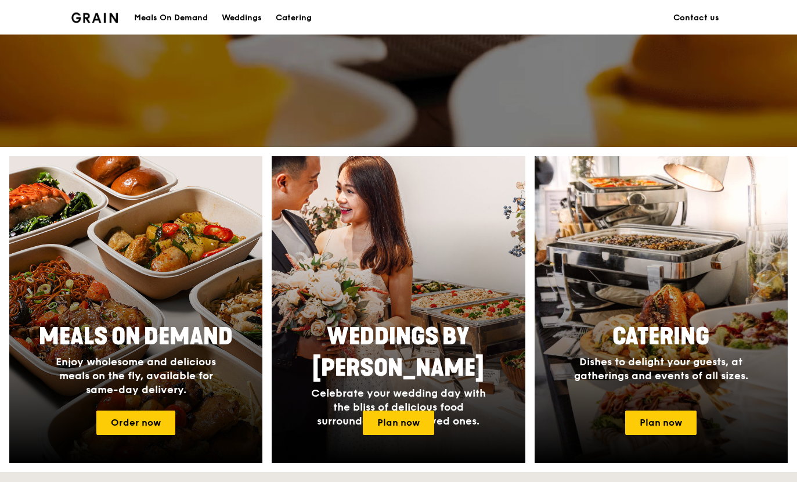
scroll to position [317, 0]
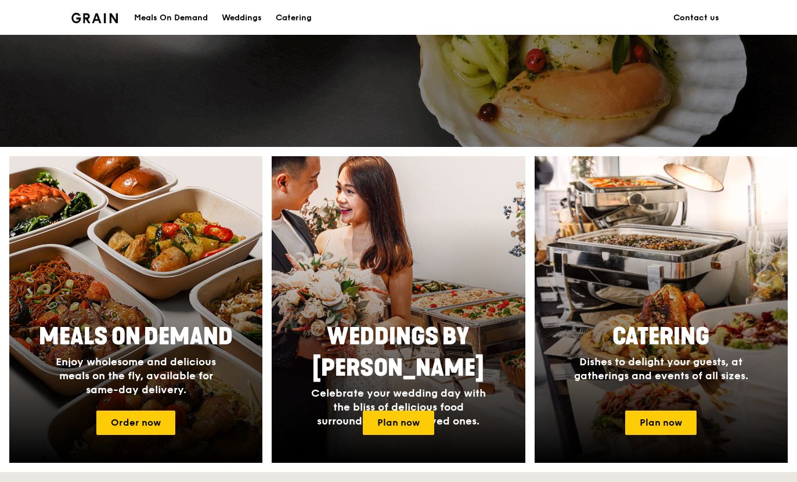
click at [696, 318] on div "Catering Dishes to delight your guests, at gatherings and events of all sizes." at bounding box center [661, 351] width 232 height 71
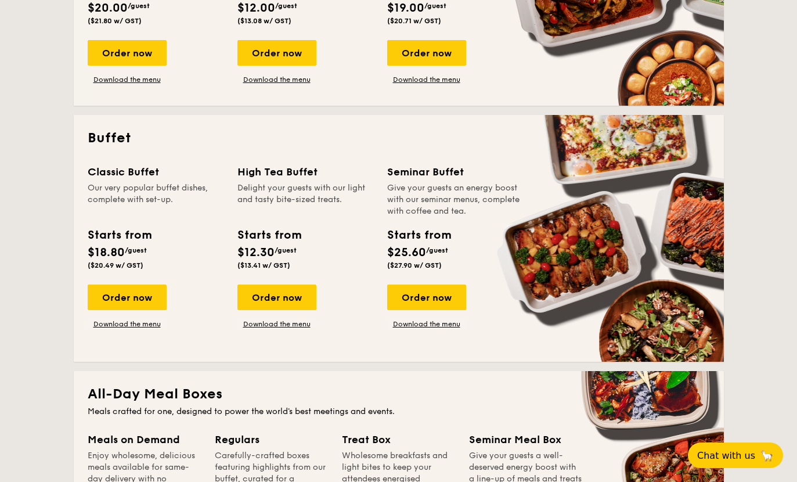
scroll to position [427, 0]
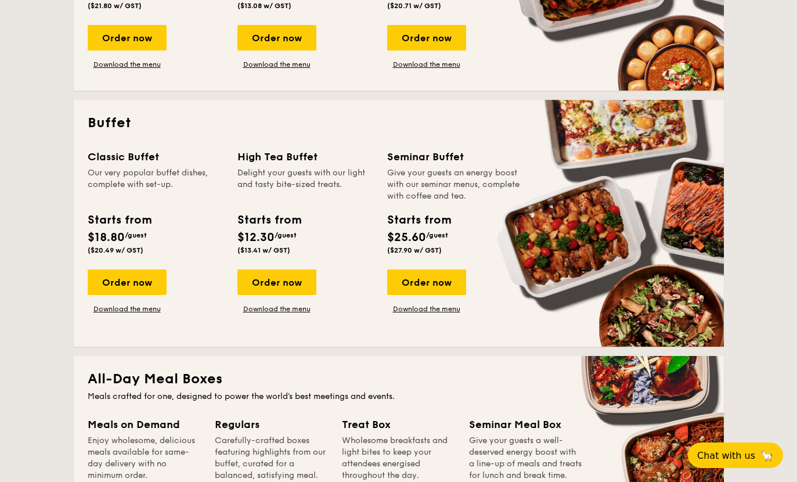
click at [295, 281] on div "Order now" at bounding box center [276, 282] width 79 height 26
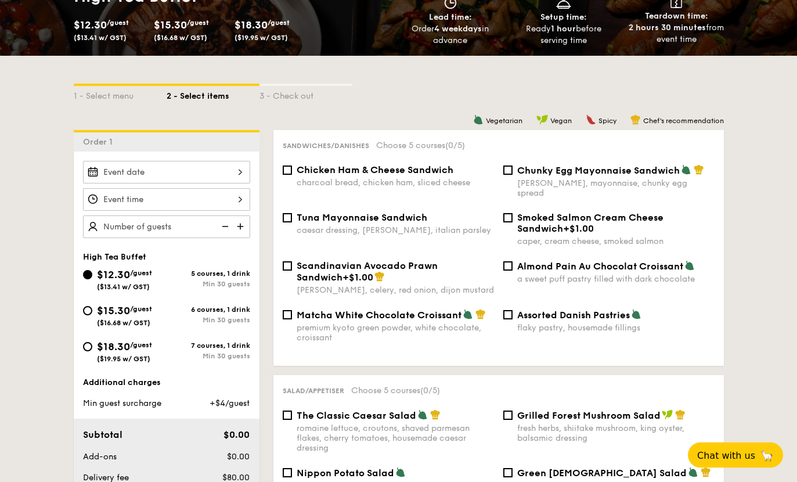
scroll to position [227, 0]
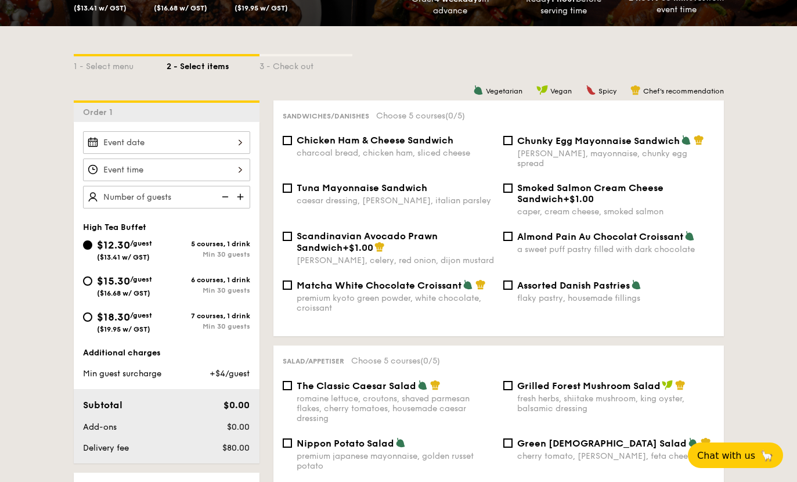
click at [432, 149] on div "Chicken Ham & Cheese Sandwich charcoal bread, chicken ham, sliced cheese" at bounding box center [395, 146] width 197 height 23
click at [292, 145] on input "Chicken Ham & Cheese Sandwich charcoal bread, chicken ham, sliced cheese" at bounding box center [287, 140] width 9 height 9
checkbox input "true"
click at [413, 185] on span "Tuna Mayonnaise Sandwich" at bounding box center [362, 187] width 131 height 11
click at [292, 185] on input "Tuna Mayonnaise Sandwich caesar dressing, gherkin, italian parsley" at bounding box center [287, 187] width 9 height 9
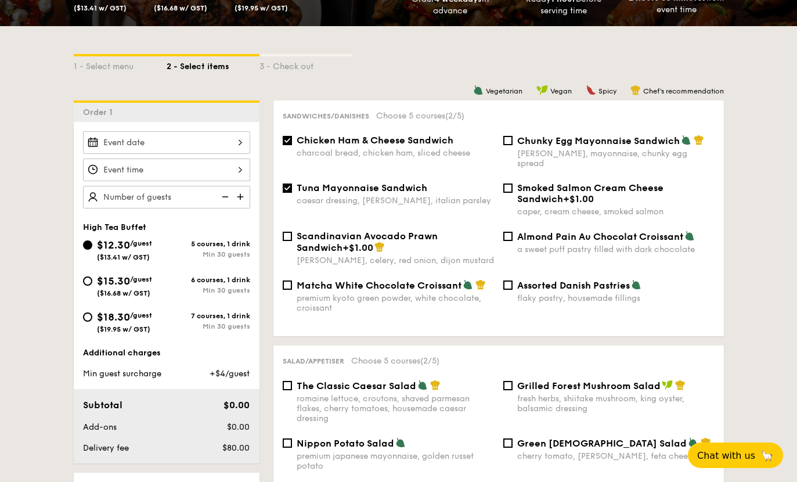
click at [414, 187] on div "Tuna Mayonnaise Sandwich caesar dressing, gherkin, italian parsley" at bounding box center [395, 193] width 197 height 23
click at [292, 187] on input "Tuna Mayonnaise Sandwich caesar dressing, gherkin, italian parsley" at bounding box center [287, 187] width 9 height 9
checkbox input "false"
click at [558, 193] on div "Smoked Salmon Cream Cheese Sandwich +$1.00" at bounding box center [615, 193] width 197 height 22
click at [512, 193] on input "Smoked Salmon Cream Cheese Sandwich +$1.00 caper, cream cheese, smoked salmon" at bounding box center [507, 187] width 9 height 9
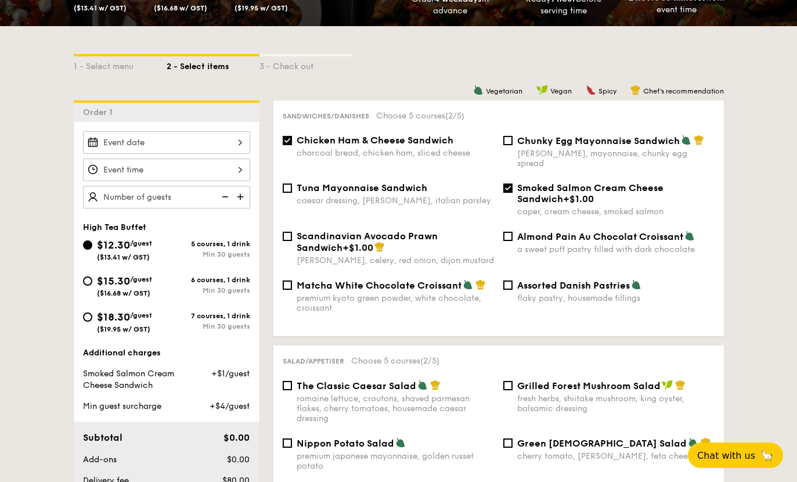
click at [563, 193] on span "+$1.00" at bounding box center [578, 198] width 31 height 11
click at [512, 187] on input "Smoked Salmon Cream Cheese Sandwich +$1.00 caper, cream cheese, smoked salmon" at bounding box center [507, 187] width 9 height 9
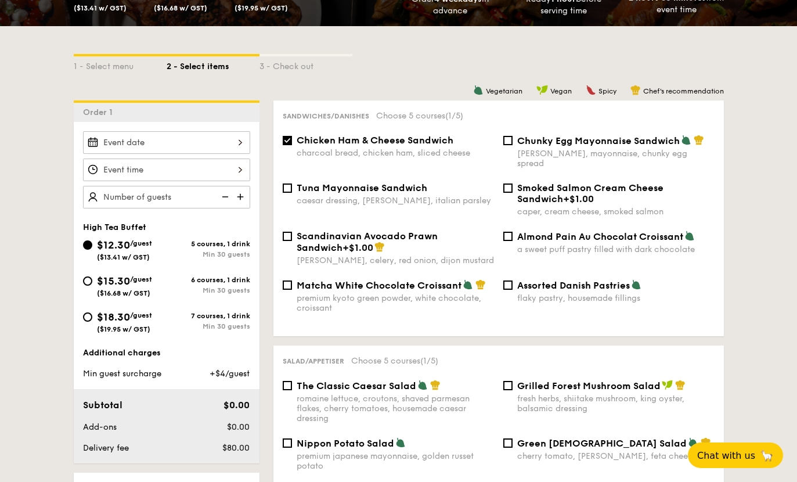
click at [533, 183] on span "Smoked Salmon Cream Cheese Sandwich" at bounding box center [590, 193] width 146 height 22
click at [512, 183] on input "Smoked Salmon Cream Cheese Sandwich +$1.00 caper, cream cheese, smoked salmon" at bounding box center [507, 187] width 9 height 9
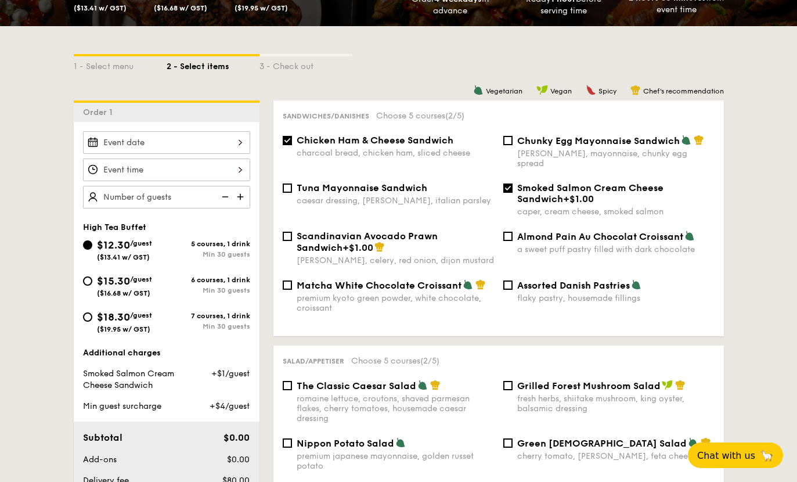
click at [546, 182] on span "Smoked Salmon Cream Cheese Sandwich" at bounding box center [590, 193] width 146 height 22
click at [512, 183] on input "Smoked Salmon Cream Cheese Sandwich +$1.00 caper, cream cheese, smoked salmon" at bounding box center [507, 187] width 9 height 9
checkbox input "false"
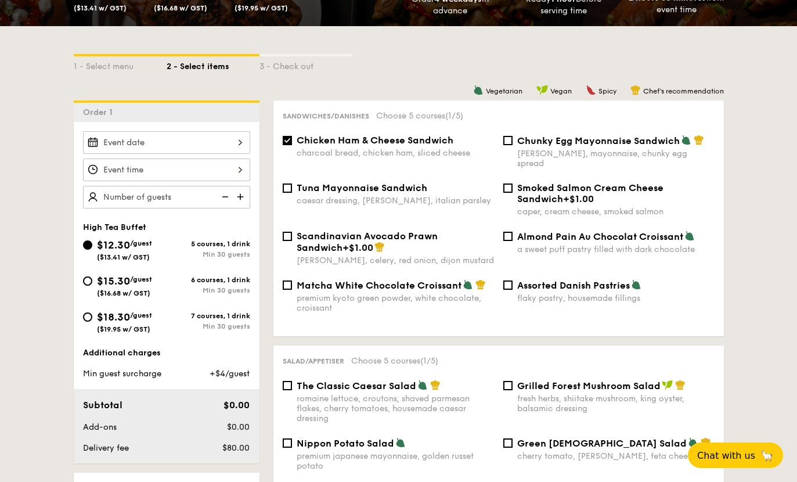
click at [317, 284] on span "Matcha White Chocolate Croissant" at bounding box center [379, 285] width 165 height 11
click at [292, 284] on input "Matcha White Chocolate Croissant premium kyoto green powder, white chocolate, c…" at bounding box center [287, 284] width 9 height 9
checkbox input "true"
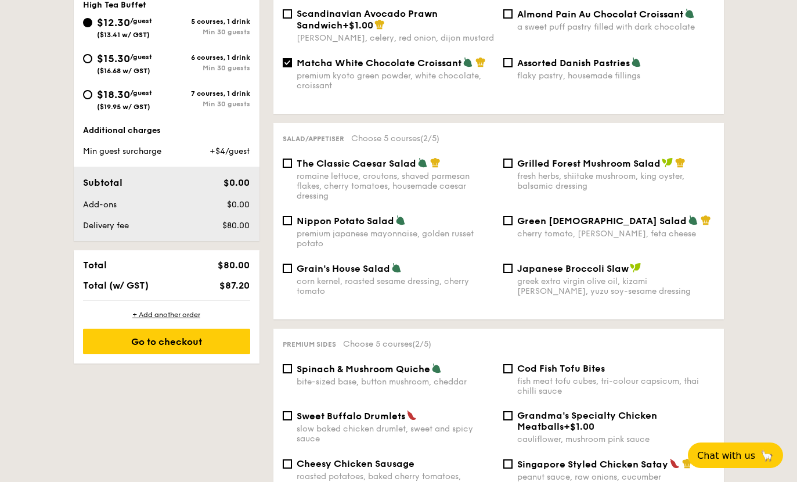
scroll to position [454, 0]
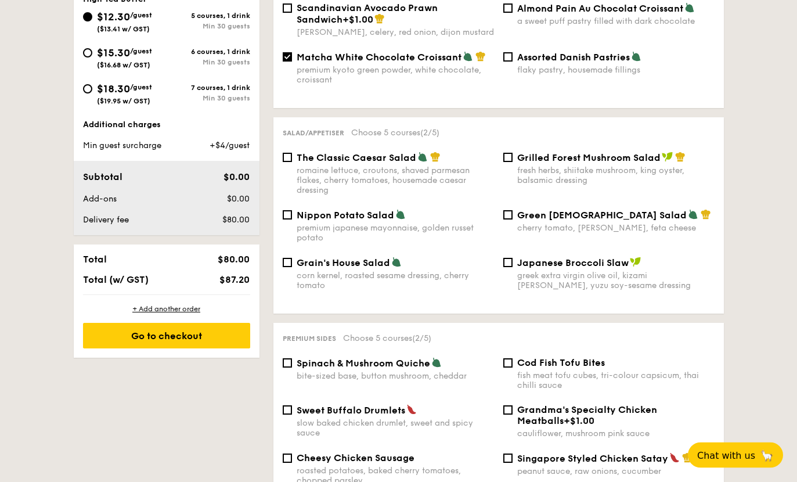
click at [400, 218] on img at bounding box center [400, 215] width 10 height 10
click at [292, 218] on input "Nippon Potato Salad premium japanese mayonnaise, golden russet potato" at bounding box center [287, 215] width 9 height 9
checkbox input "true"
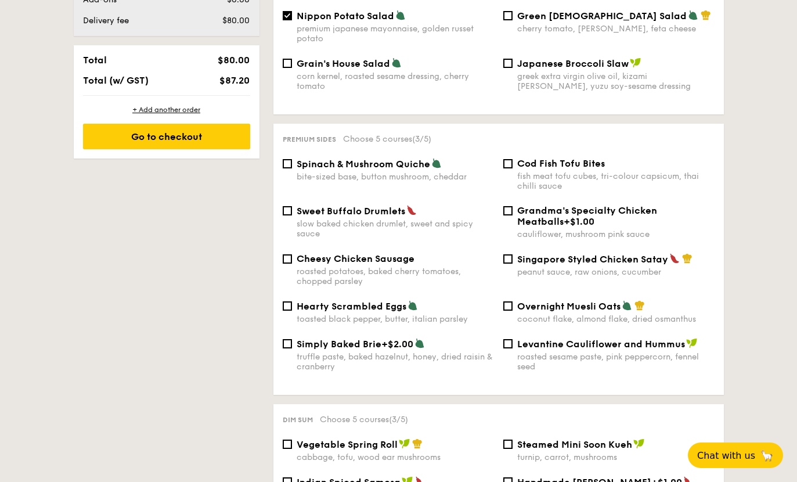
scroll to position [652, 0]
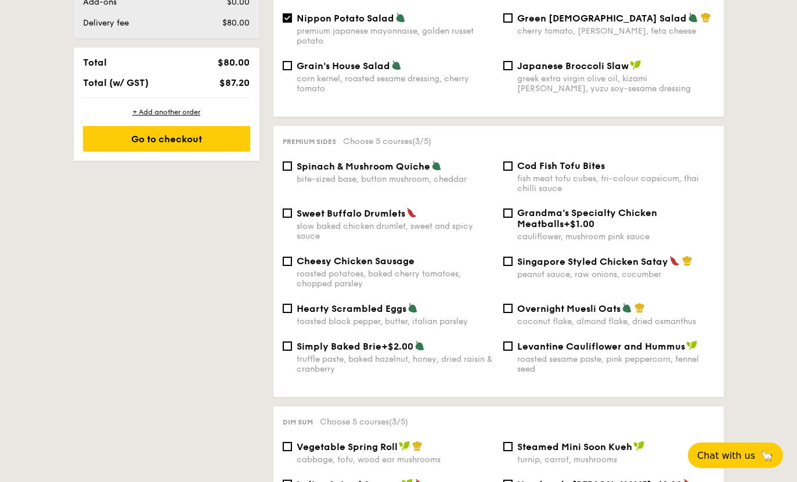
click at [291, 212] on input "Sweet Buffalo Drumlets slow baked chicken drumlet, sweet and spicy sauce" at bounding box center [287, 212] width 9 height 9
checkbox input "true"
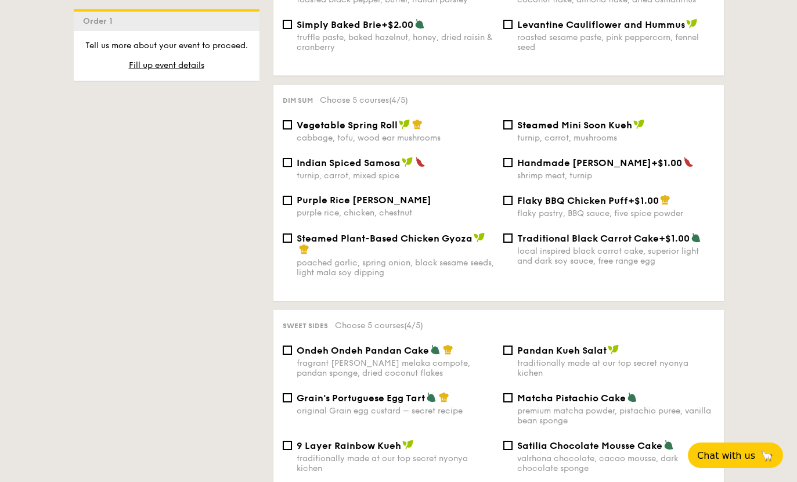
scroll to position [988, 0]
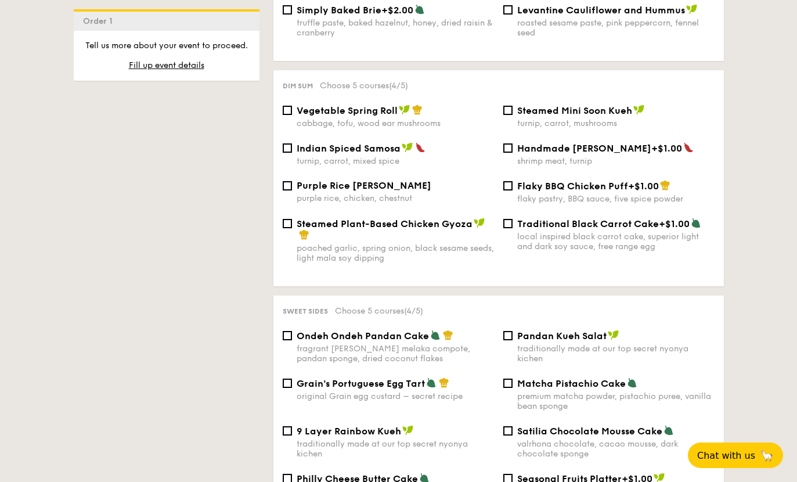
click at [299, 191] on span "Purple Rice Loh Mai Kai" at bounding box center [364, 185] width 135 height 11
click at [292, 190] on input "Purple Rice Loh Mai Kai purple rice, chicken, chestnut" at bounding box center [287, 185] width 9 height 9
checkbox input "true"
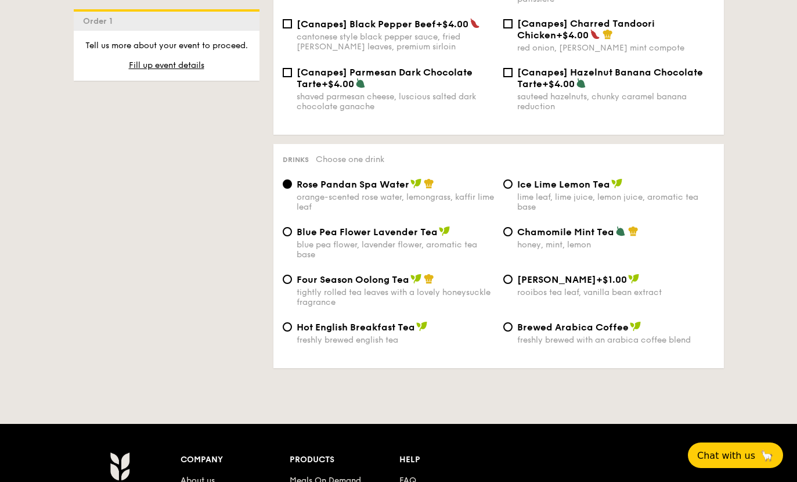
scroll to position [1793, 0]
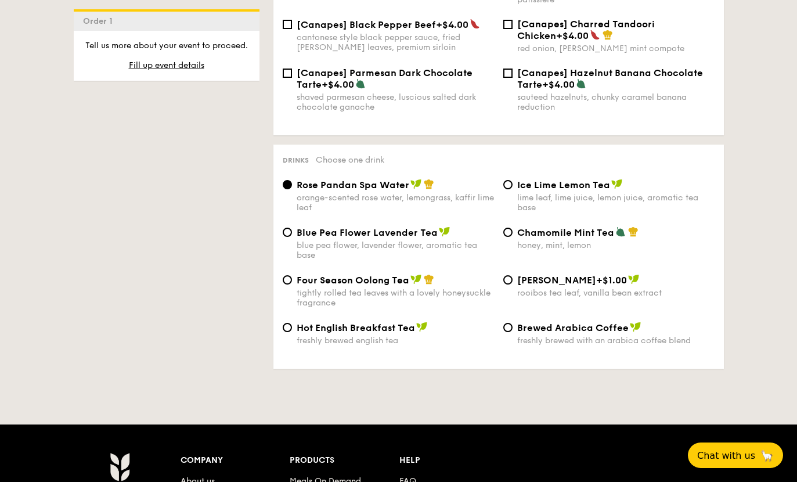
click at [505, 189] on input "Ice Lime Lemon Tea lime leaf, lime juice, lemon juice, aromatic tea base" at bounding box center [507, 184] width 9 height 9
radio input "true"
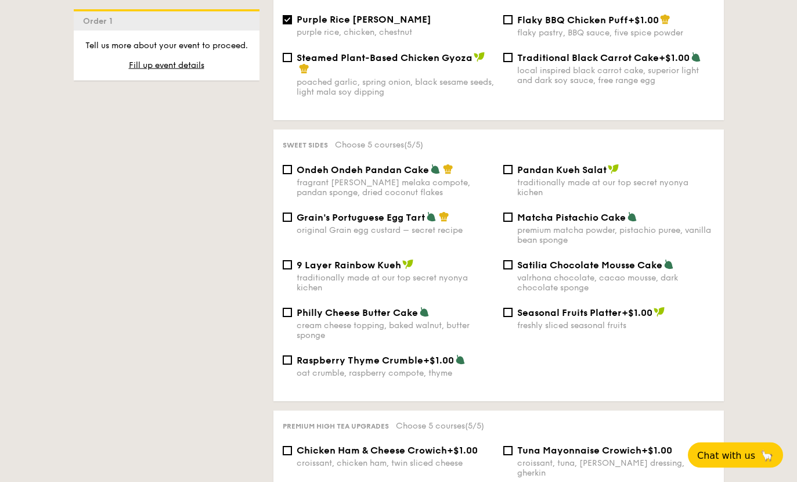
scroll to position [1162, 0]
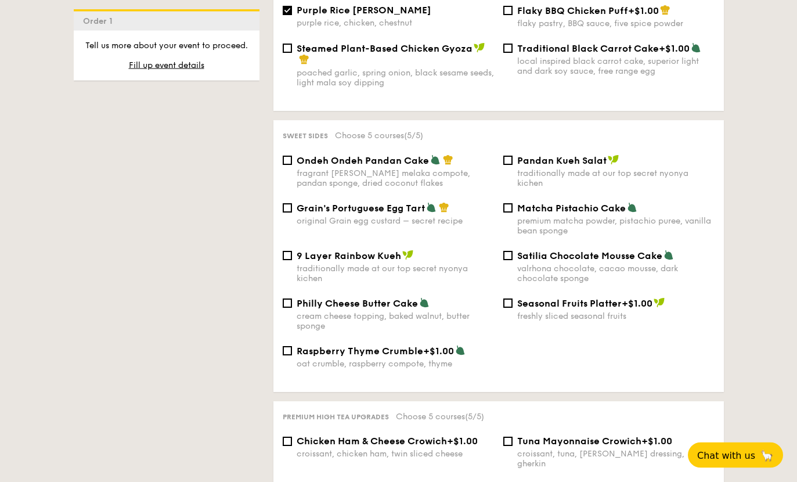
click at [289, 213] on input "Grain's Portuguese Egg Tart original Grain egg custard – secret recipe" at bounding box center [287, 208] width 9 height 9
checkbox input "true"
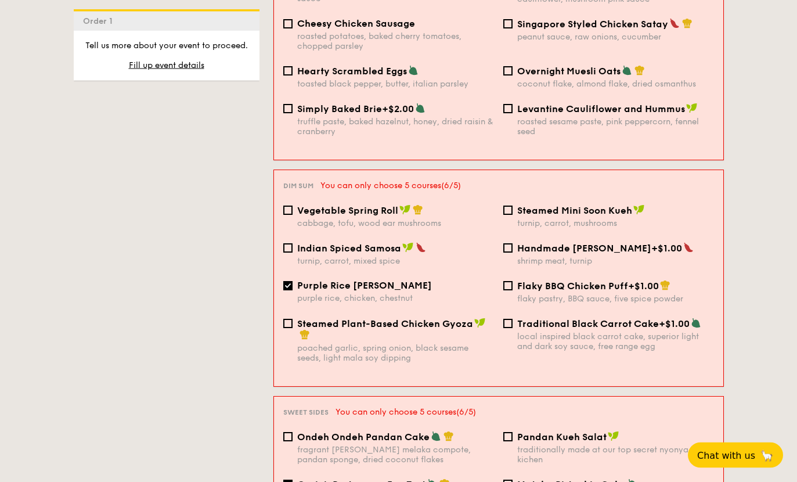
scroll to position [907, 0]
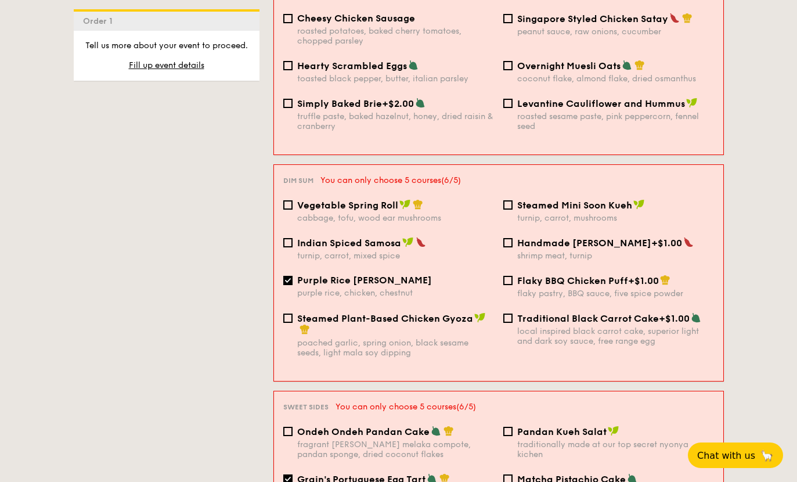
click at [287, 281] on input "Purple Rice Loh Mai Kai purple rice, chicken, chestnut" at bounding box center [287, 280] width 9 height 9
checkbox input "false"
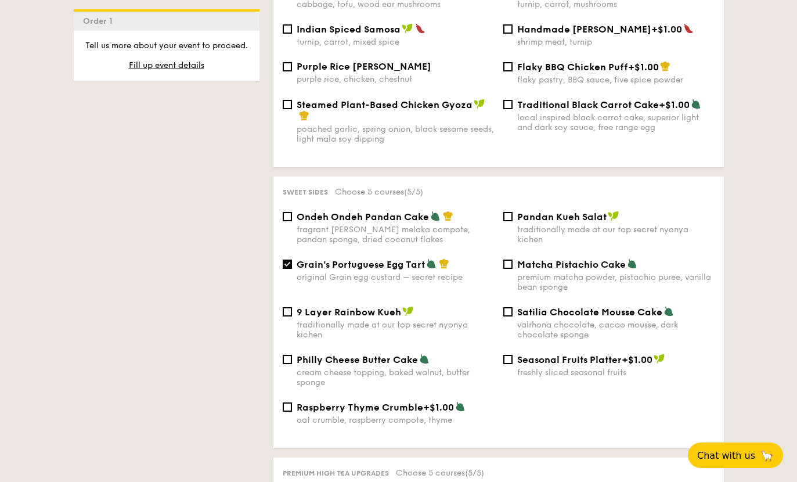
scroll to position [1117, 0]
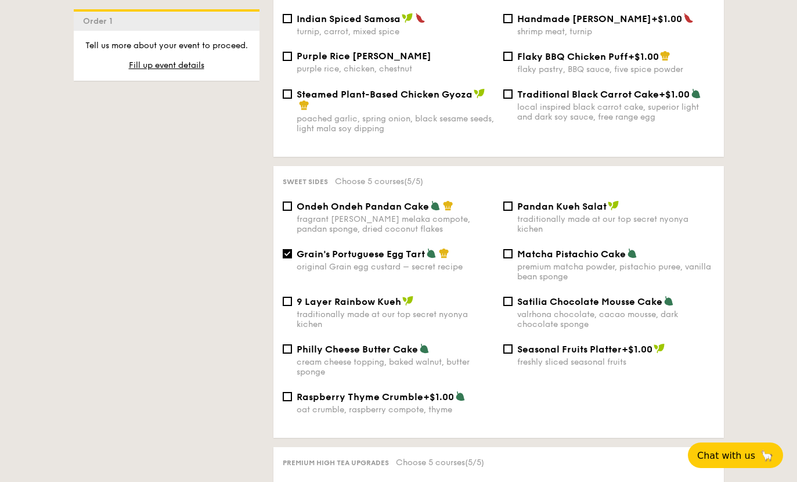
click at [287, 306] on input "9 Layer Rainbow Kueh traditionally made at our top secret nyonya kichen" at bounding box center [287, 301] width 9 height 9
checkbox input "true"
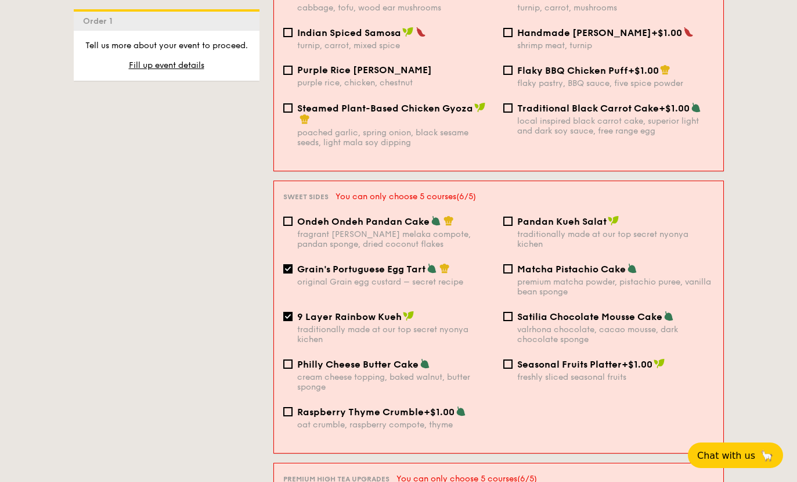
click at [287, 273] on input "Grain's Portuguese Egg Tart original Grain egg custard – secret recipe" at bounding box center [287, 268] width 9 height 9
checkbox input "false"
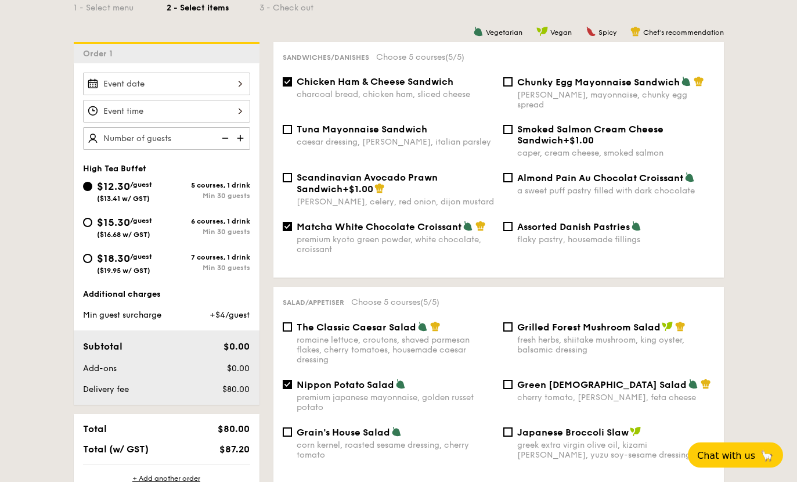
scroll to position [281, 0]
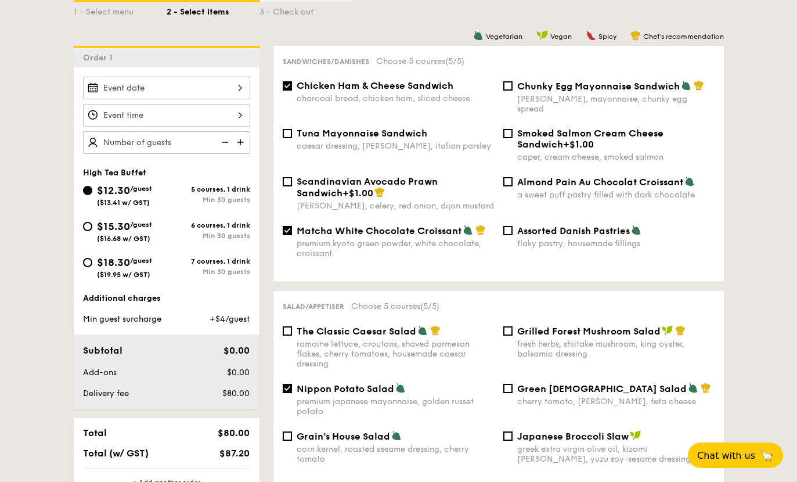
click at [192, 90] on div at bounding box center [166, 88] width 167 height 23
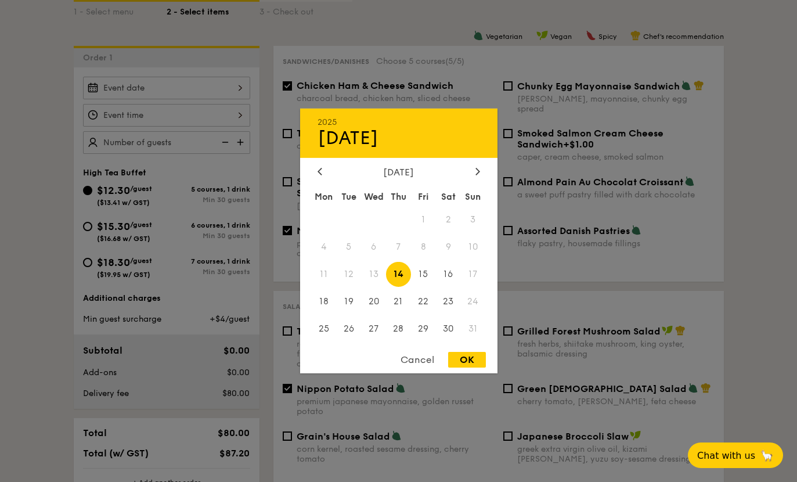
click at [475, 162] on div "2025 Aug 14 August 2025 Mon Tue Wed Thu Fri Sat Sun 1 2 3 4 5 6 7 8 9 10 11 12 …" at bounding box center [398, 241] width 197 height 265
click at [474, 167] on div at bounding box center [477, 172] width 10 height 11
click at [469, 161] on div "2025 Aug 14 September 2025 Mon Tue Wed Thu Fri Sat Sun 1 2 3 4 5 6 7 8 9 10 11 …" at bounding box center [398, 241] width 197 height 265
click at [443, 269] on span "20" at bounding box center [448, 274] width 25 height 25
click at [468, 360] on div "OK" at bounding box center [467, 360] width 38 height 16
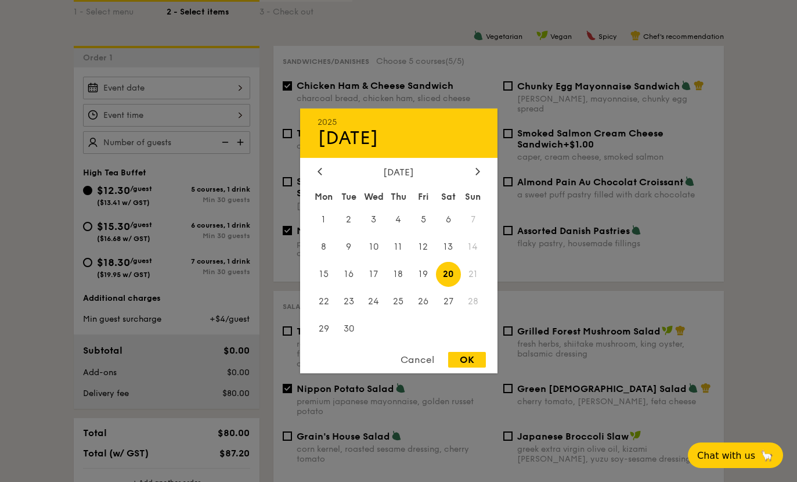
type input "Sep 20, 2025"
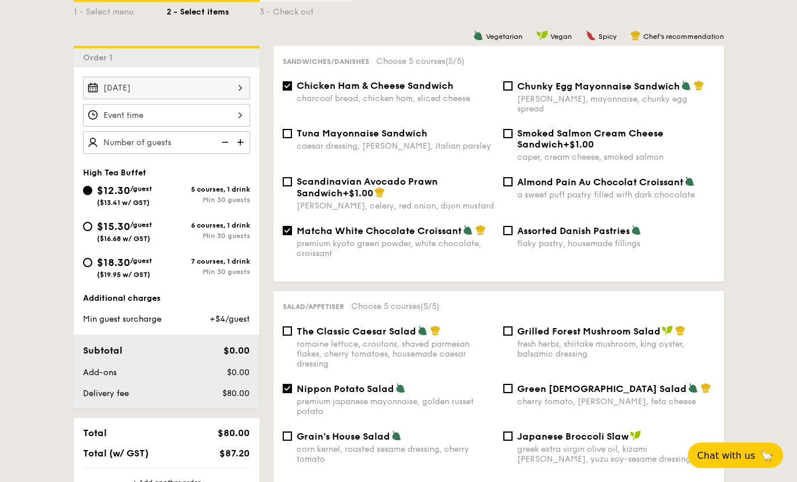
click at [231, 115] on div at bounding box center [166, 115] width 167 height 23
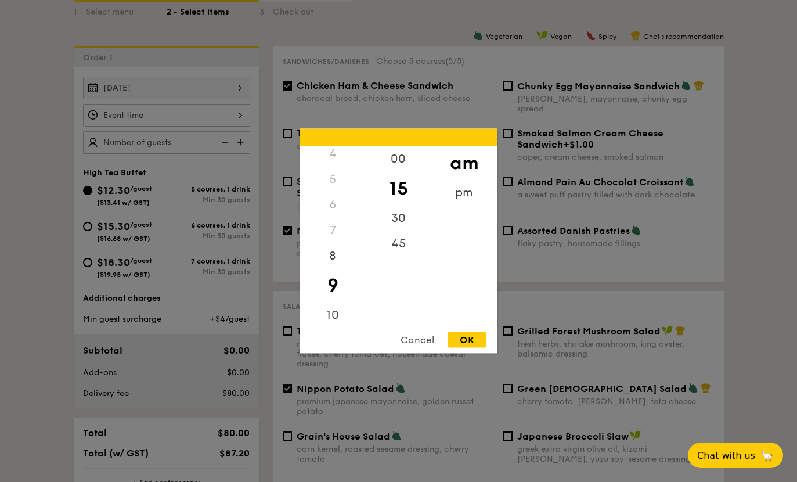
scroll to position [296, 0]
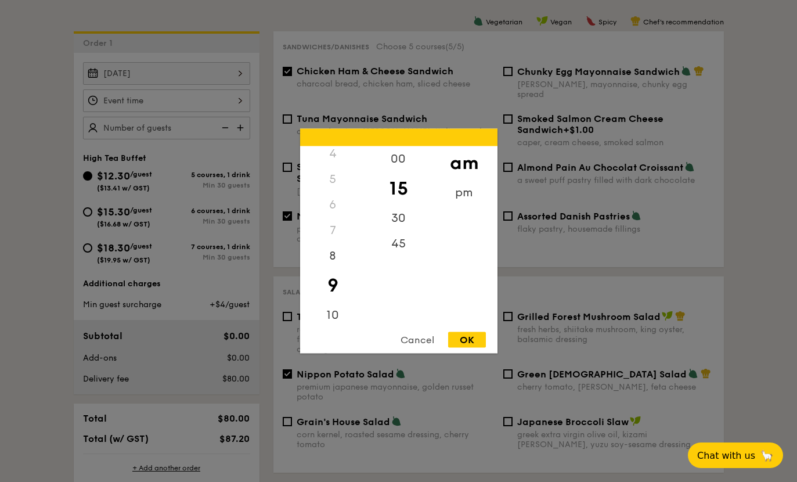
click at [461, 197] on div "pm" at bounding box center [464, 193] width 66 height 26
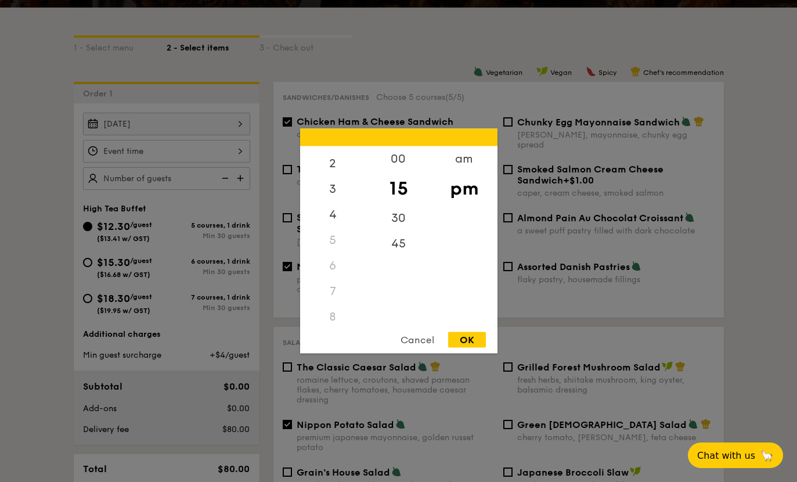
scroll to position [247, 0]
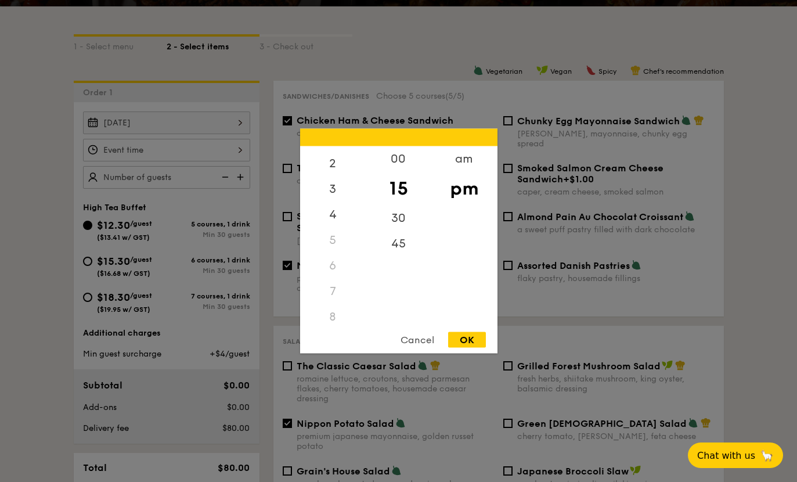
click at [402, 158] on div "00" at bounding box center [399, 159] width 66 height 26
click at [330, 162] on div "2" at bounding box center [333, 164] width 66 height 26
click at [471, 335] on div "OK" at bounding box center [467, 340] width 38 height 16
type input "2:00PM"
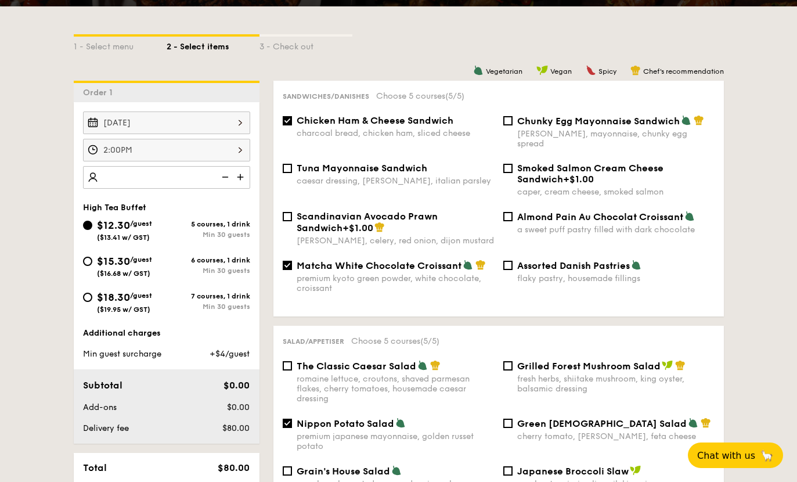
click at [240, 178] on img at bounding box center [241, 177] width 17 height 22
click at [238, 178] on img at bounding box center [241, 177] width 17 height 22
click at [236, 174] on img at bounding box center [241, 177] width 17 height 22
type input "30 guests"
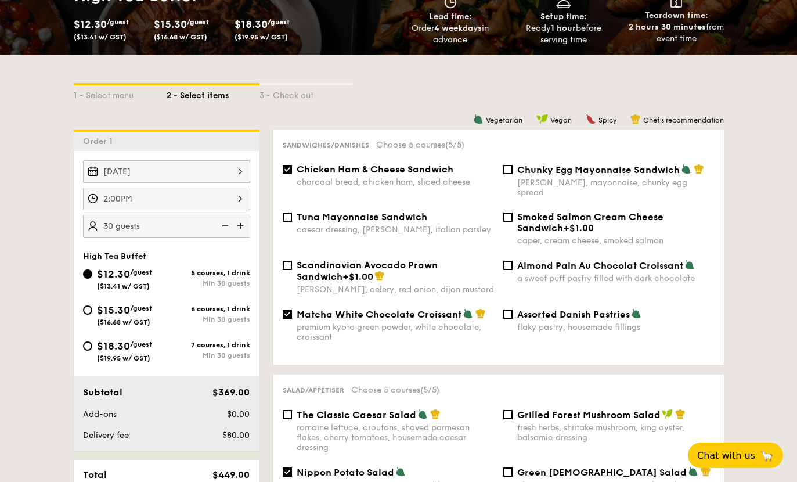
scroll to position [203, 0]
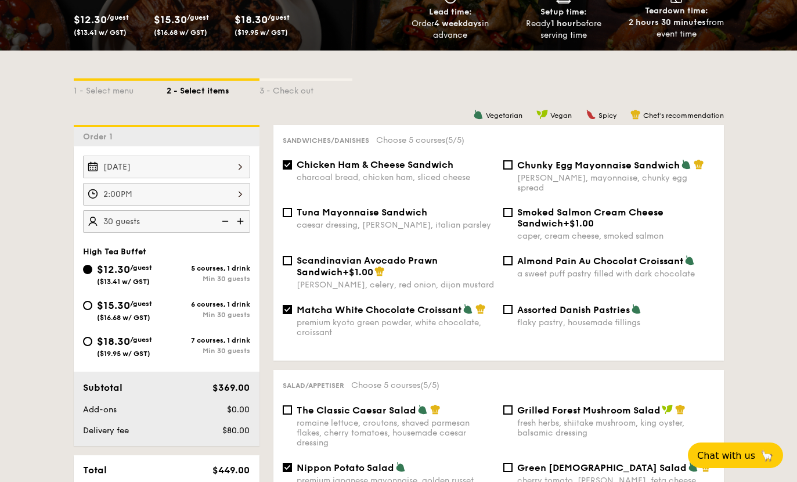
click at [291, 305] on input "Matcha White Chocolate Croissant premium kyoto green powder, white chocolate, c…" at bounding box center [287, 309] width 9 height 9
checkbox input "false"
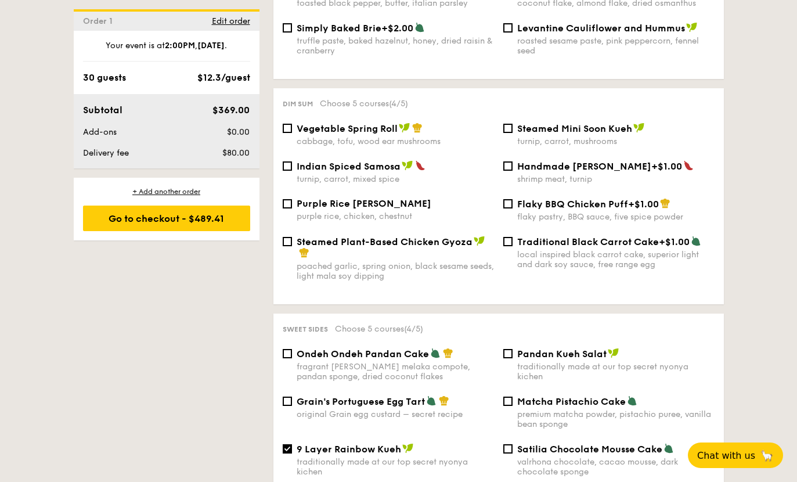
scroll to position [958, 0]
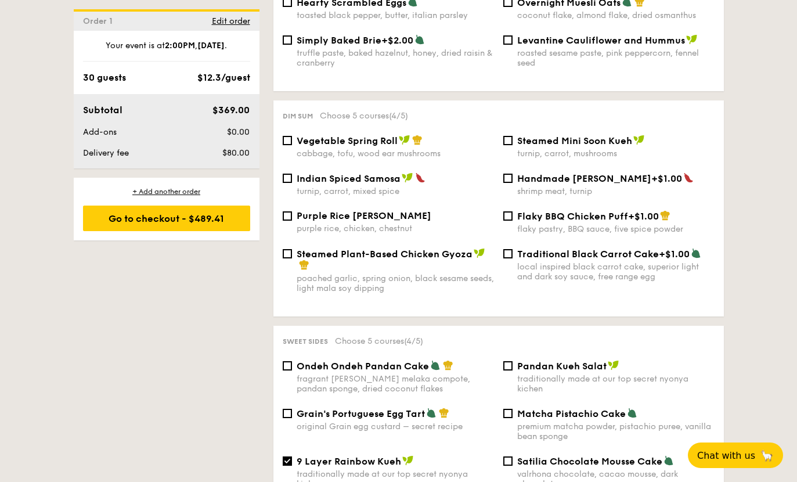
click at [377, 221] on span "Purple Rice Loh Mai Kai" at bounding box center [364, 215] width 135 height 11
click at [292, 221] on input "Purple Rice Loh Mai Kai purple rice, chicken, chestnut" at bounding box center [287, 215] width 9 height 9
checkbox input "true"
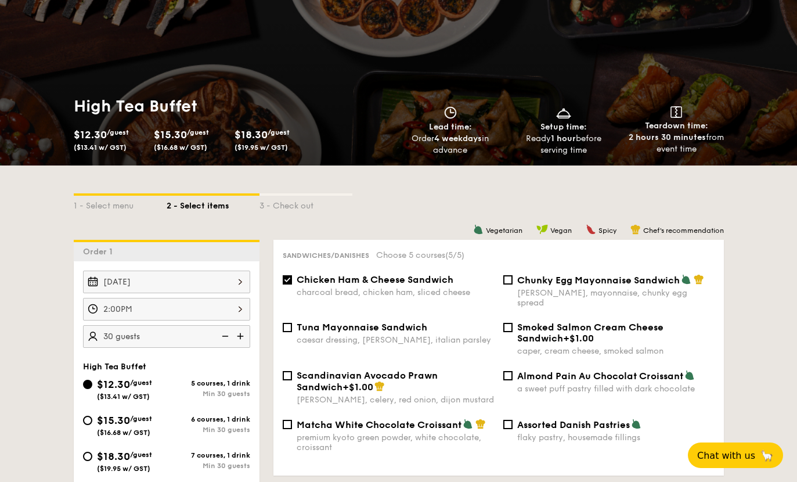
scroll to position [0, 0]
